Goal: Check status: Check status

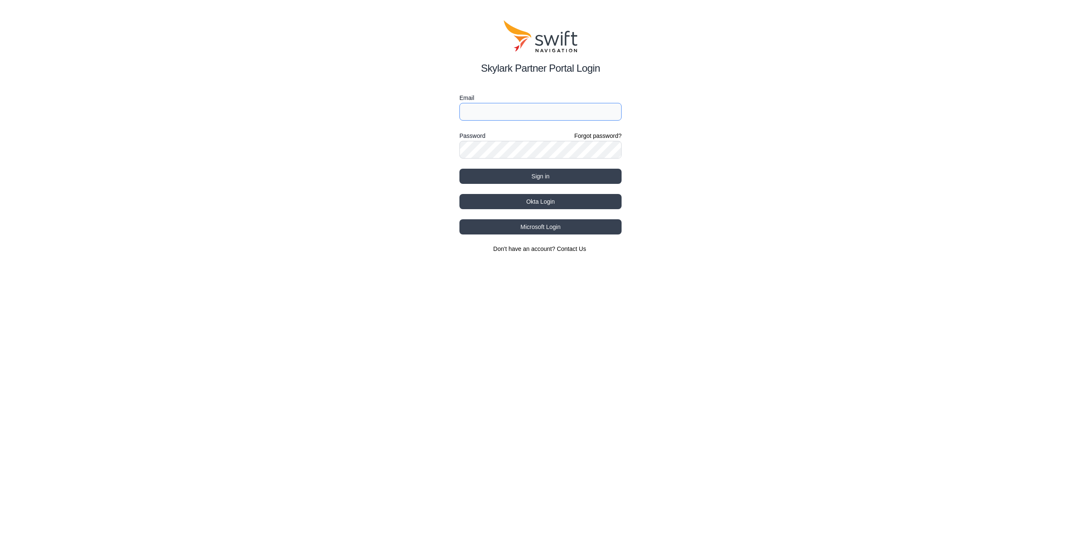
click at [531, 111] on input "Email" at bounding box center [540, 112] width 162 height 18
click at [506, 181] on button "Sign in" at bounding box center [540, 176] width 162 height 15
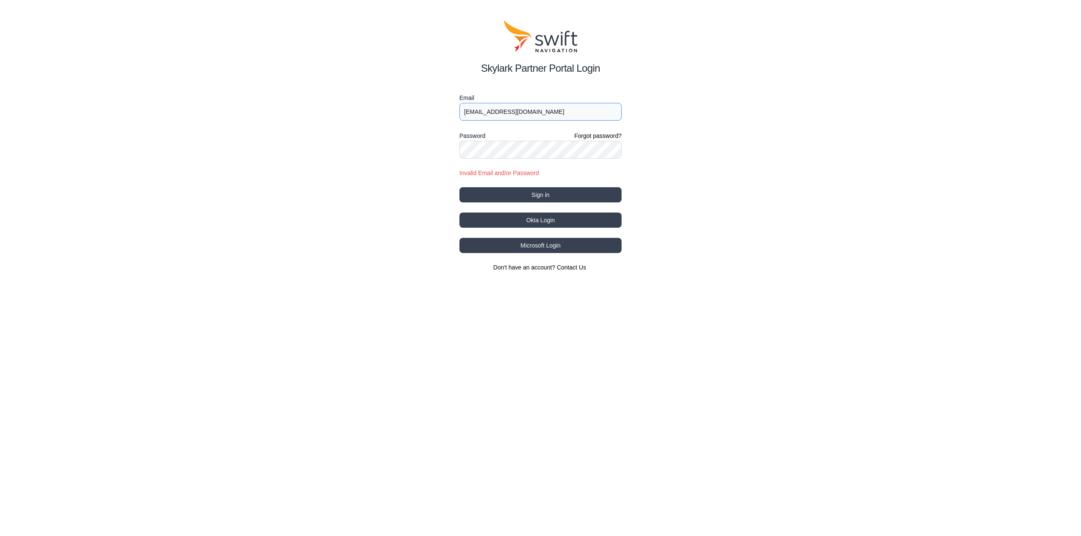
click at [538, 115] on input "bt_brorby@hotmail.com" at bounding box center [540, 112] width 162 height 18
type input "bjorn.theodor.brorby@yetimove.com"
click at [543, 192] on button "Sign in" at bounding box center [540, 194] width 162 height 15
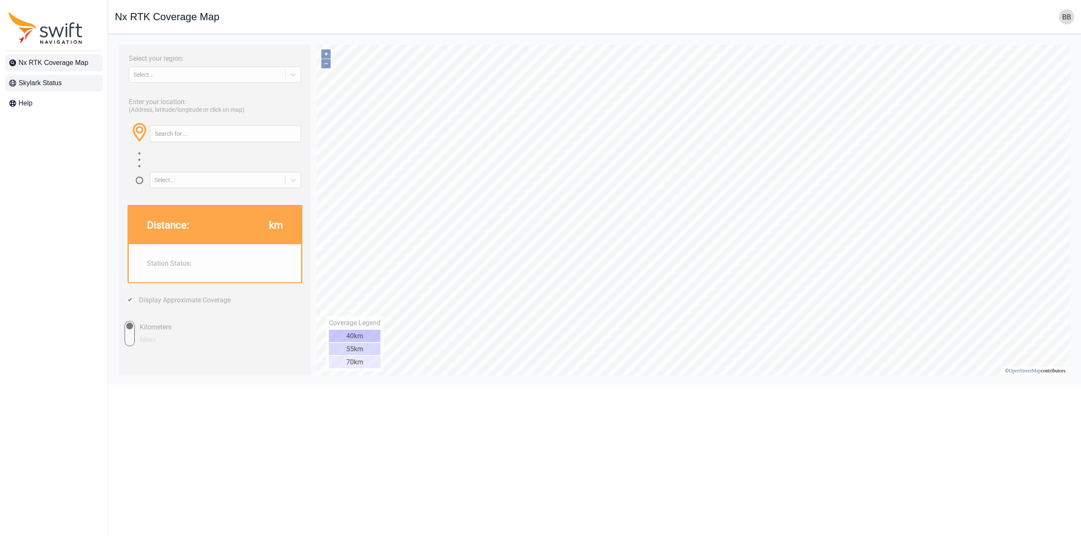
click at [53, 84] on span "Skylark Status" at bounding box center [40, 83] width 43 height 10
